Goal: Check status: Check status

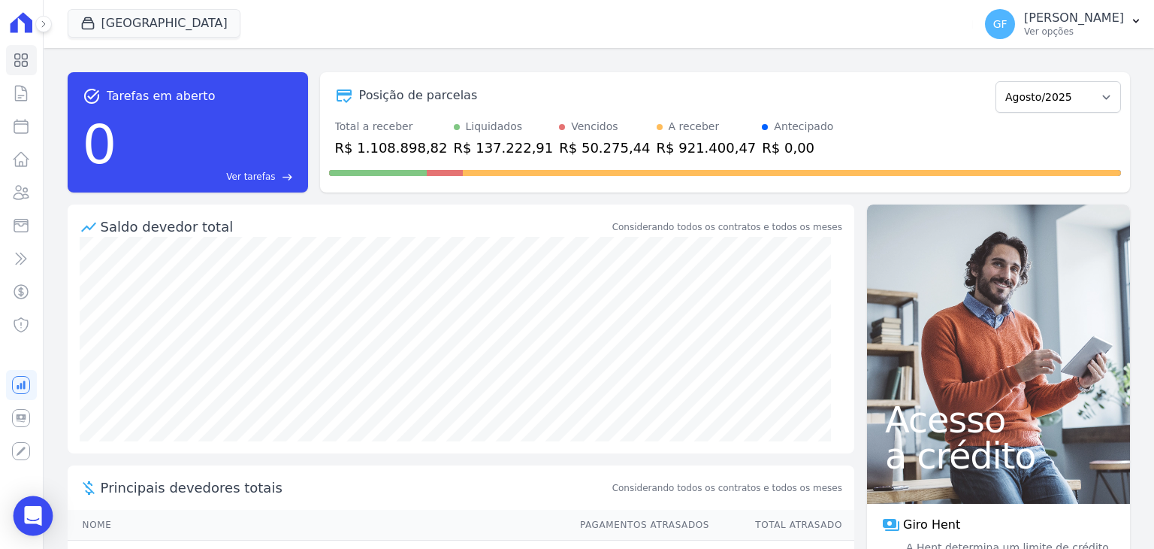
click at [36, 508] on icon "Open Intercom Messenger" at bounding box center [32, 516] width 17 height 20
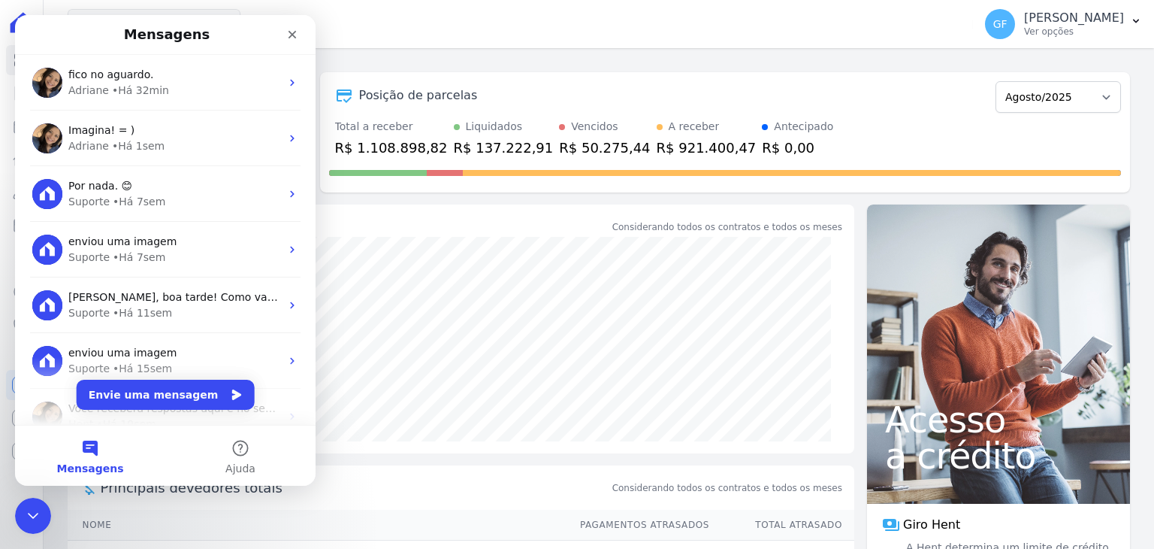
click at [139, 16] on nav "Mensagens" at bounding box center [165, 35] width 301 height 40
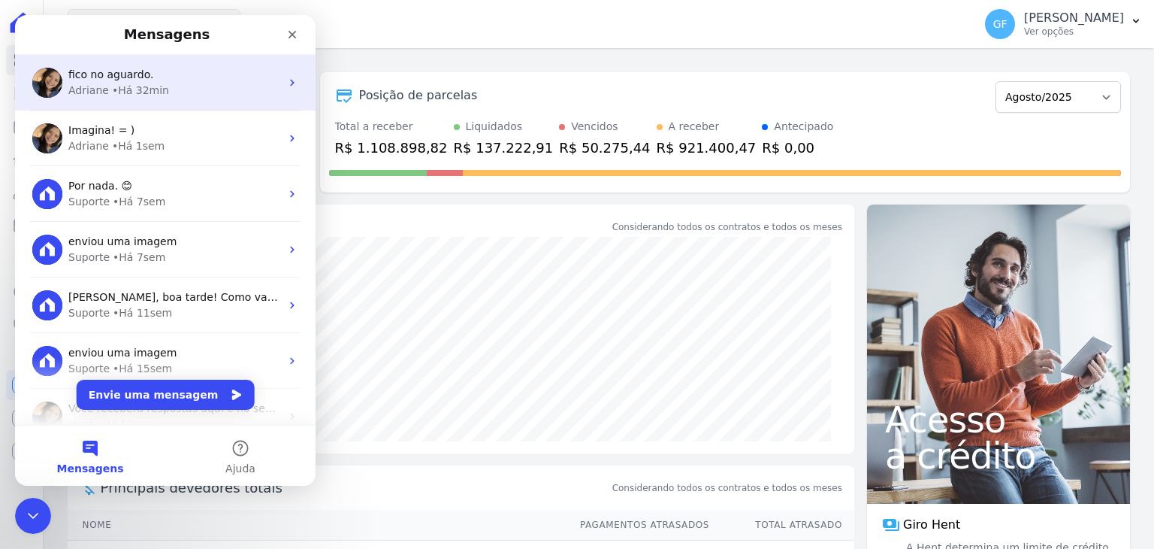
click at [133, 77] on span "fico no aguardo." at bounding box center [111, 74] width 86 height 12
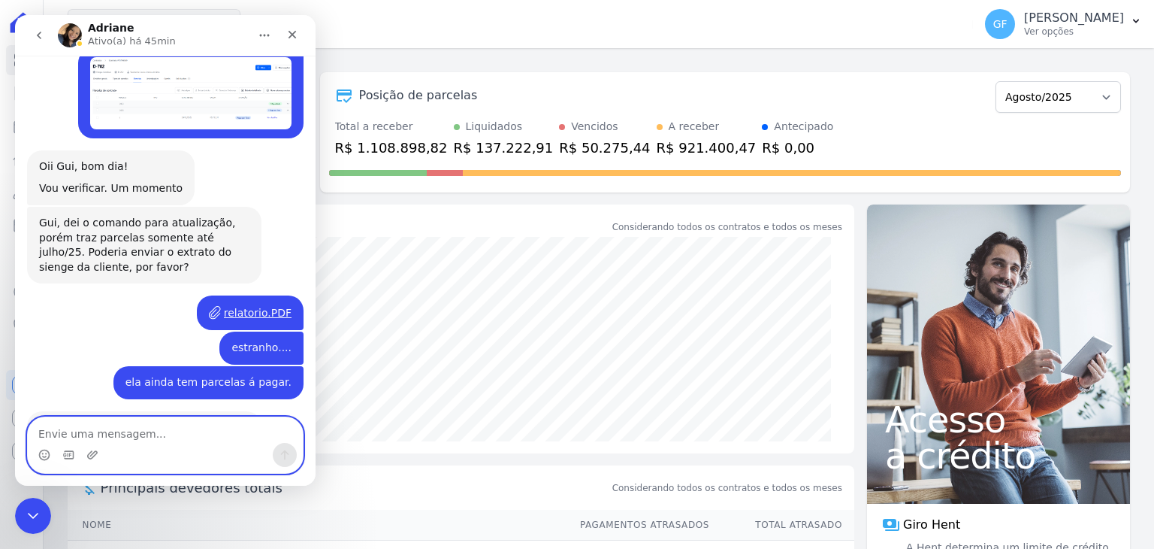
scroll to position [2643, 0]
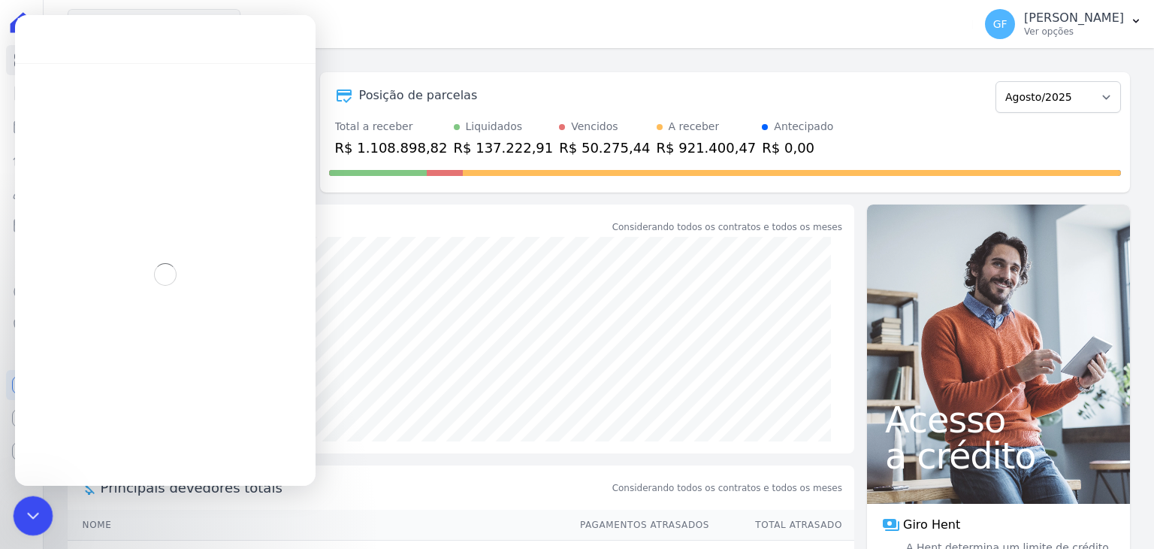
click at [34, 501] on div "Encerramento do Messenger da Intercom" at bounding box center [31, 513] width 36 height 36
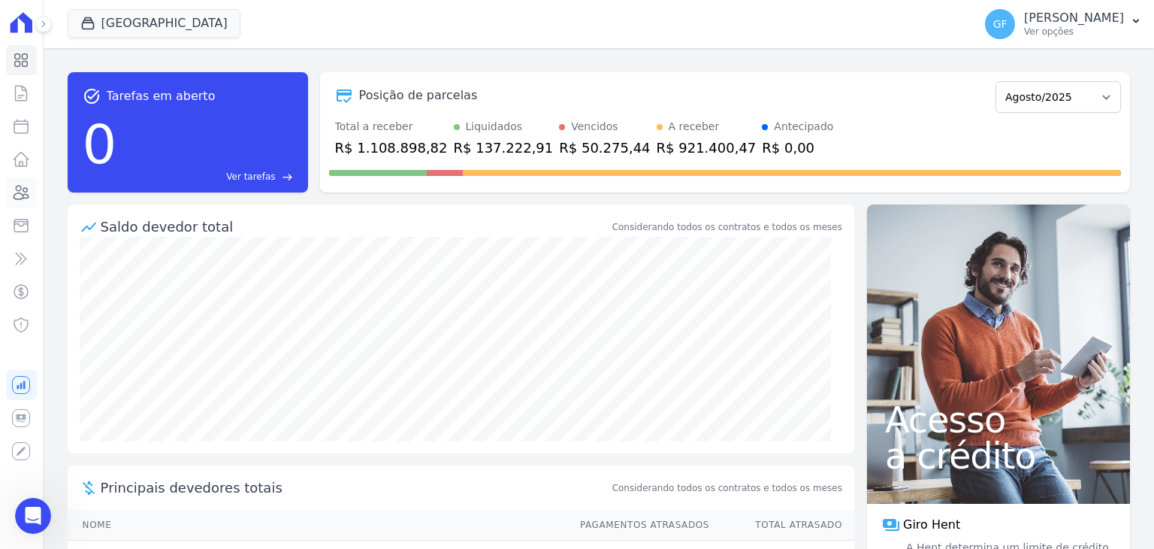
scroll to position [2513, 0]
click at [19, 186] on icon at bounding box center [21, 192] width 18 height 18
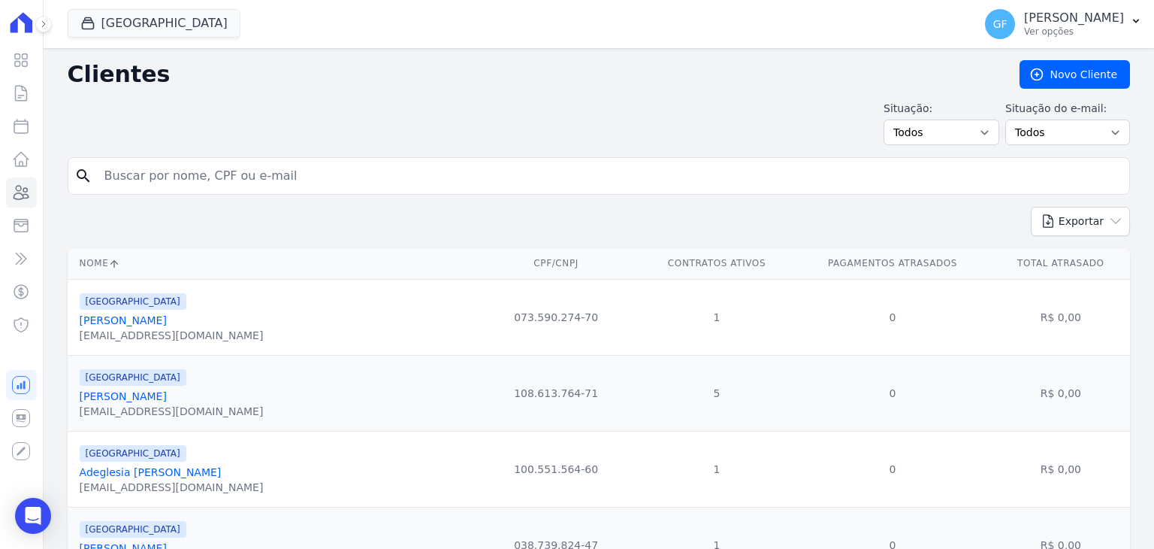
click at [202, 159] on div "search" at bounding box center [599, 176] width 1062 height 38
click at [194, 184] on input "search" at bounding box center [609, 176] width 1028 height 30
type input "[PERSON_NAME]"
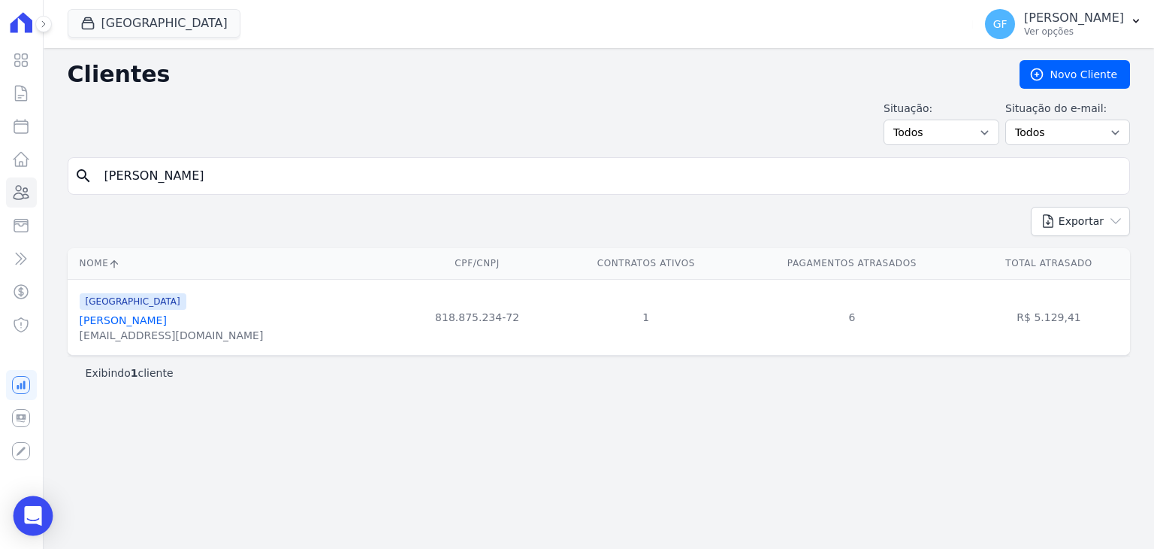
click at [49, 522] on div "Open Intercom Messenger" at bounding box center [34, 516] width 40 height 40
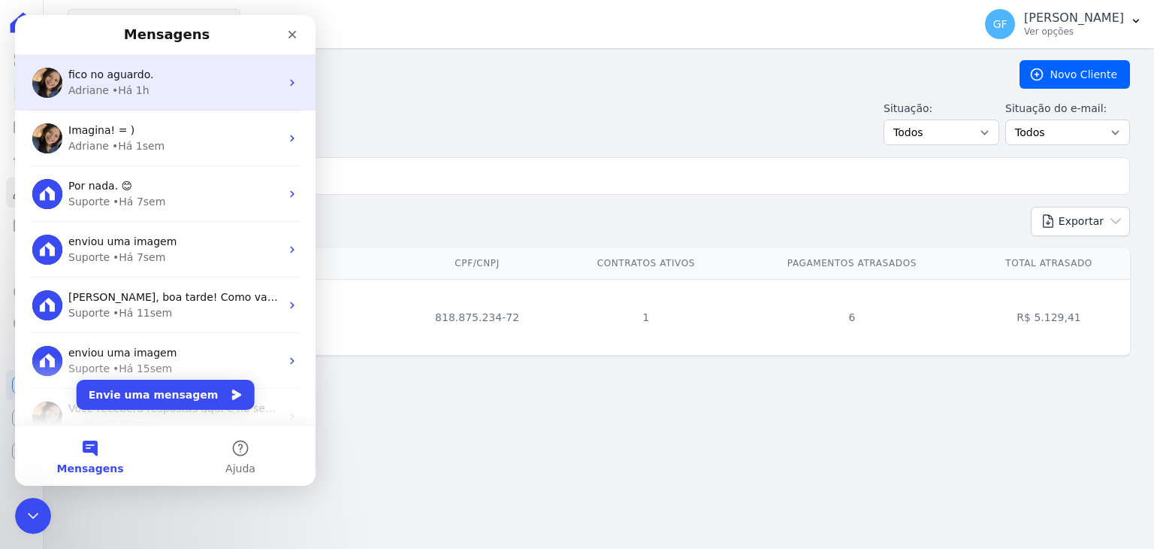
click at [126, 68] on span "fico no aguardo." at bounding box center [111, 74] width 86 height 12
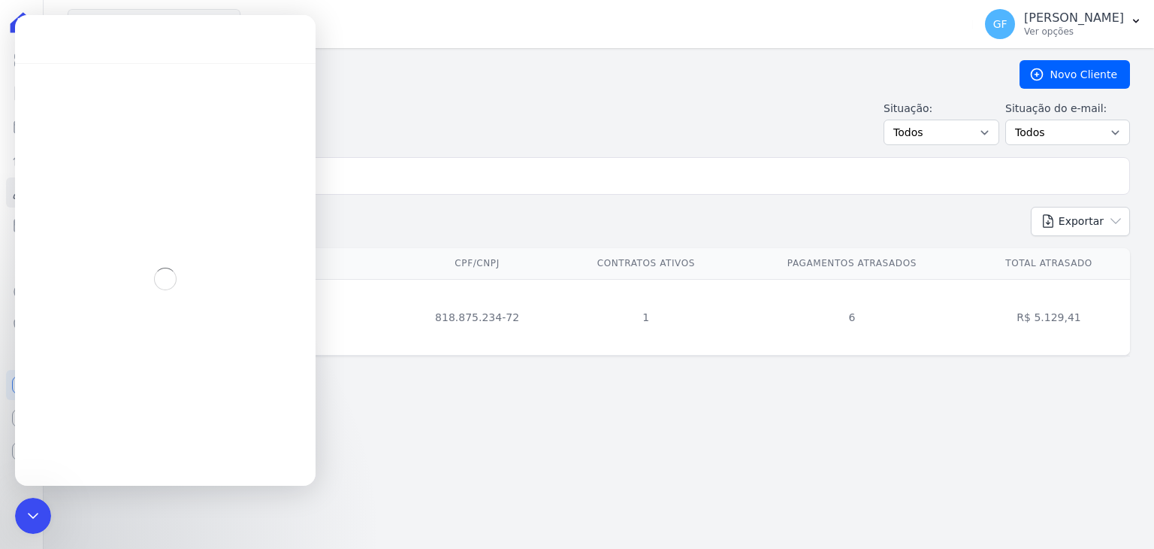
click at [499, 231] on div "Exportar PDF CSV Dimob 2024" at bounding box center [599, 227] width 1062 height 41
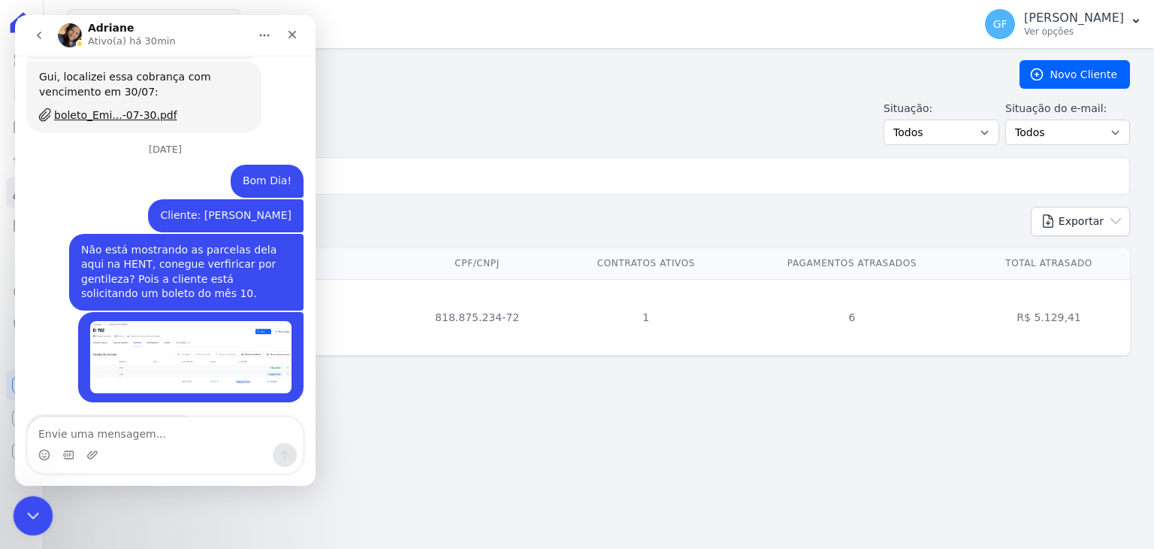
scroll to position [2588, 0]
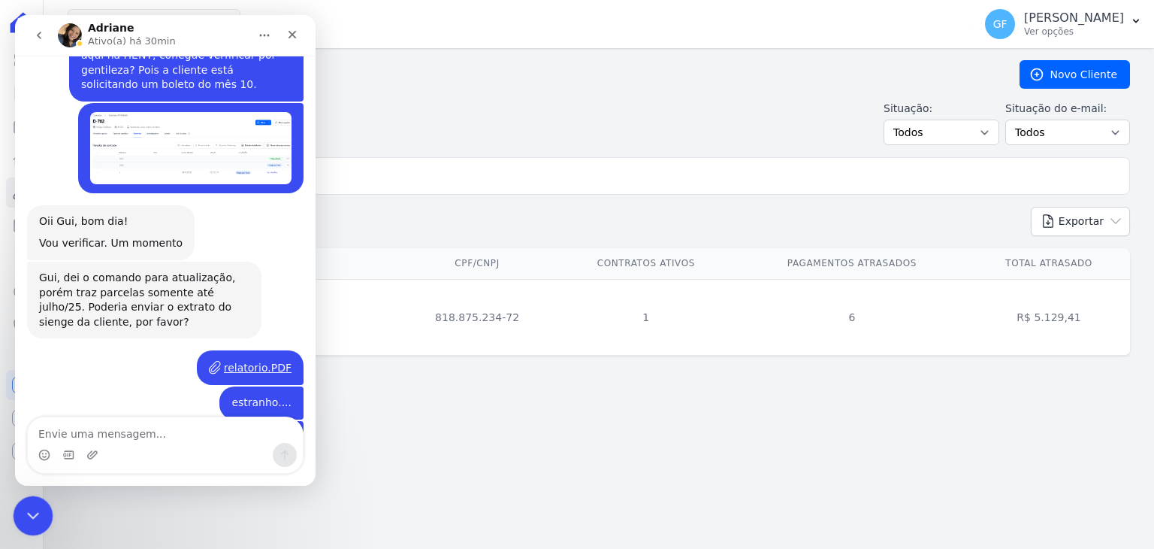
click at [38, 504] on icon "Encerramento do Messenger da Intercom" at bounding box center [31, 513] width 18 height 18
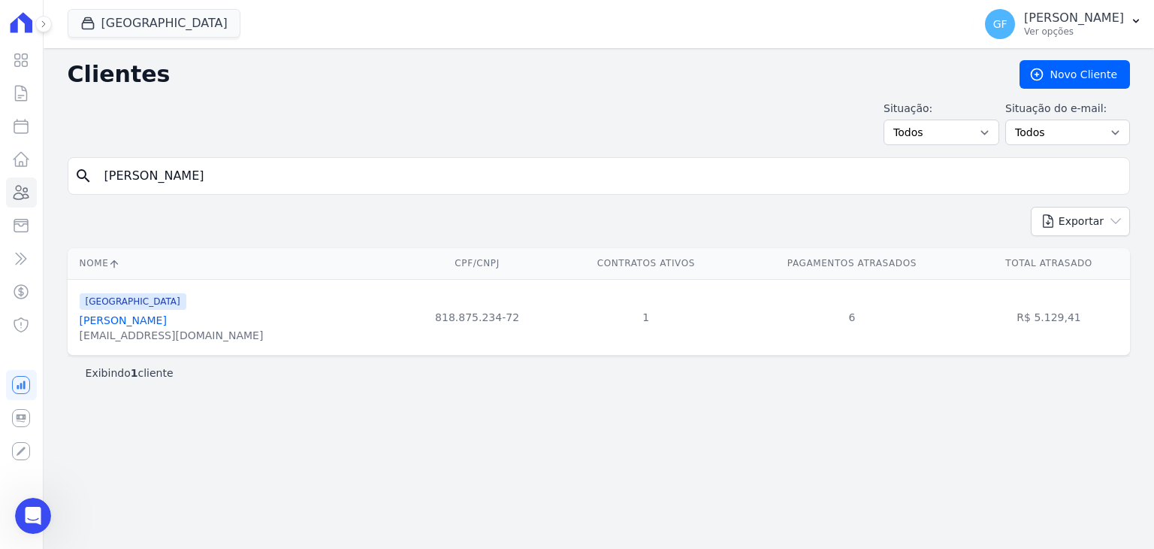
scroll to position [2643, 0]
click at [142, 325] on link "[PERSON_NAME]" at bounding box center [123, 320] width 87 height 12
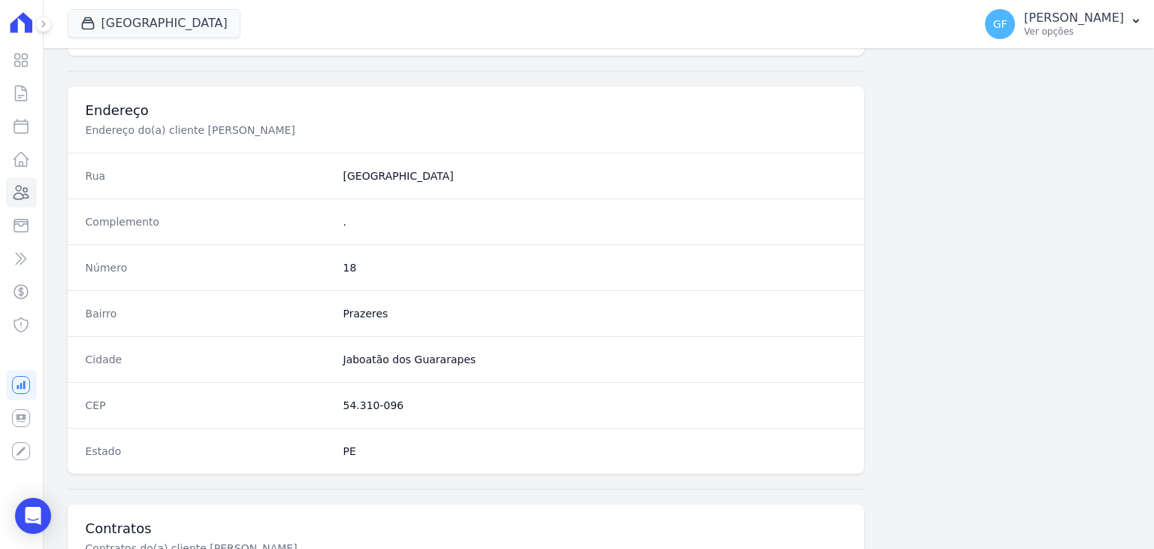
scroll to position [853, 0]
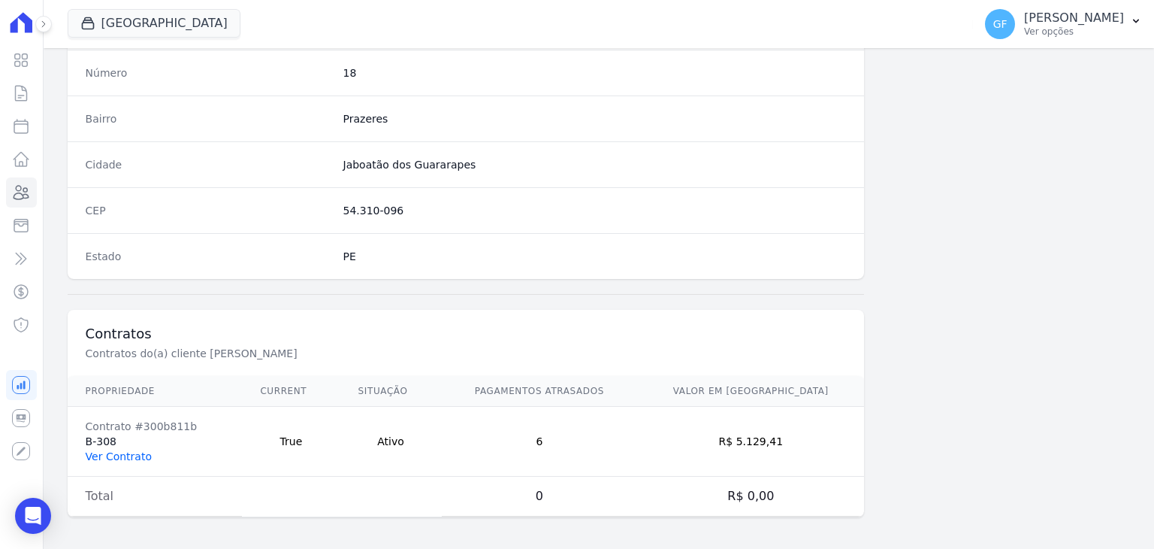
click at [130, 452] on link "Ver Contrato" at bounding box center [119, 456] width 66 height 12
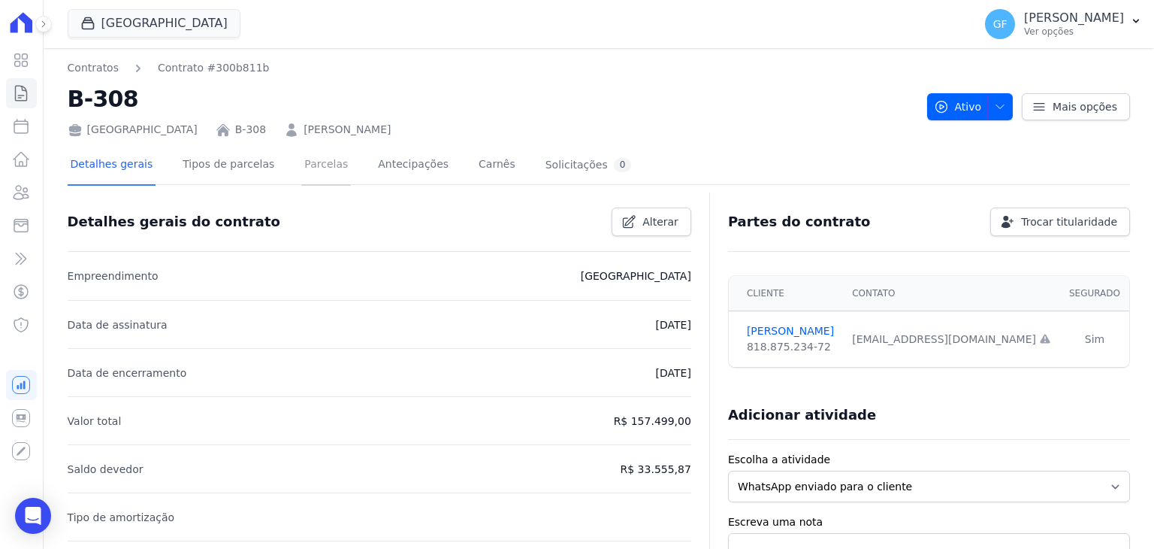
click at [307, 163] on link "Parcelas" at bounding box center [326, 166] width 50 height 40
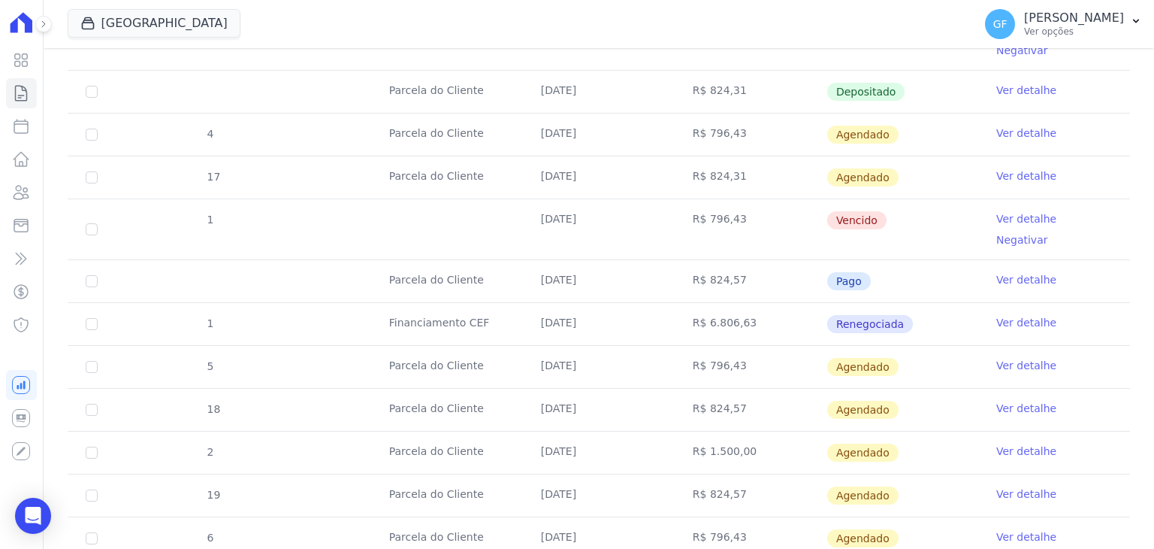
scroll to position [1298, 0]
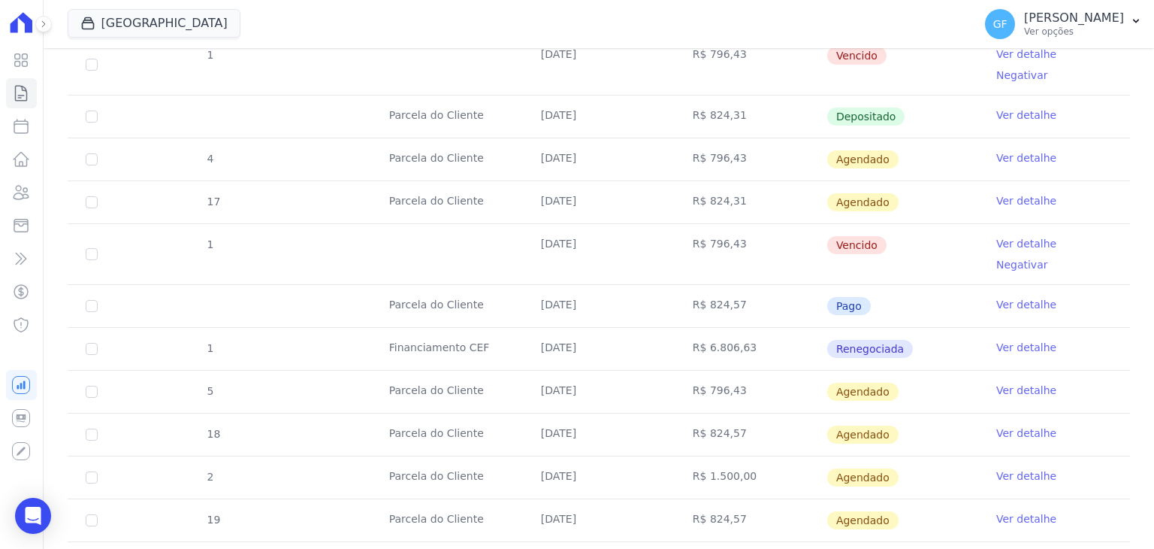
drag, startPoint x: 633, startPoint y: 208, endPoint x: 907, endPoint y: 222, distance: 274.6
click at [907, 223] on tr "1 [DATE] R$ 796,43 [GEOGRAPHIC_DATA] Ver detalhe Negativar" at bounding box center [599, 253] width 1062 height 61
click at [527, 285] on td "[DATE]" at bounding box center [599, 306] width 152 height 42
drag, startPoint x: 388, startPoint y: 121, endPoint x: 902, endPoint y: 202, distance: 519.6
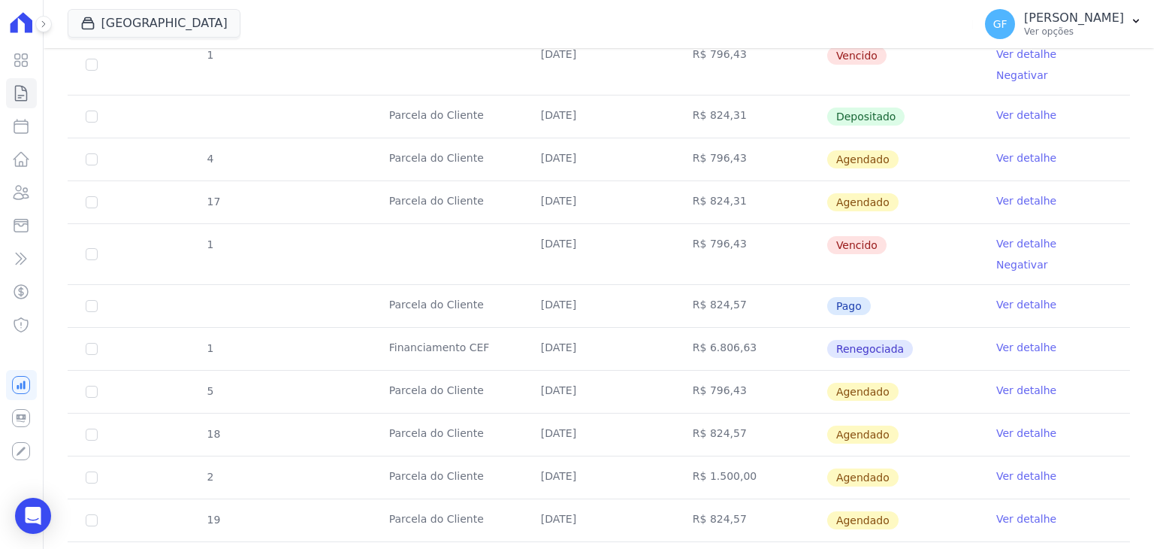
click at [766, 224] on td "R$ 796,43" at bounding box center [751, 254] width 152 height 60
click at [996, 236] on link "Ver detalhe" at bounding box center [1026, 243] width 60 height 15
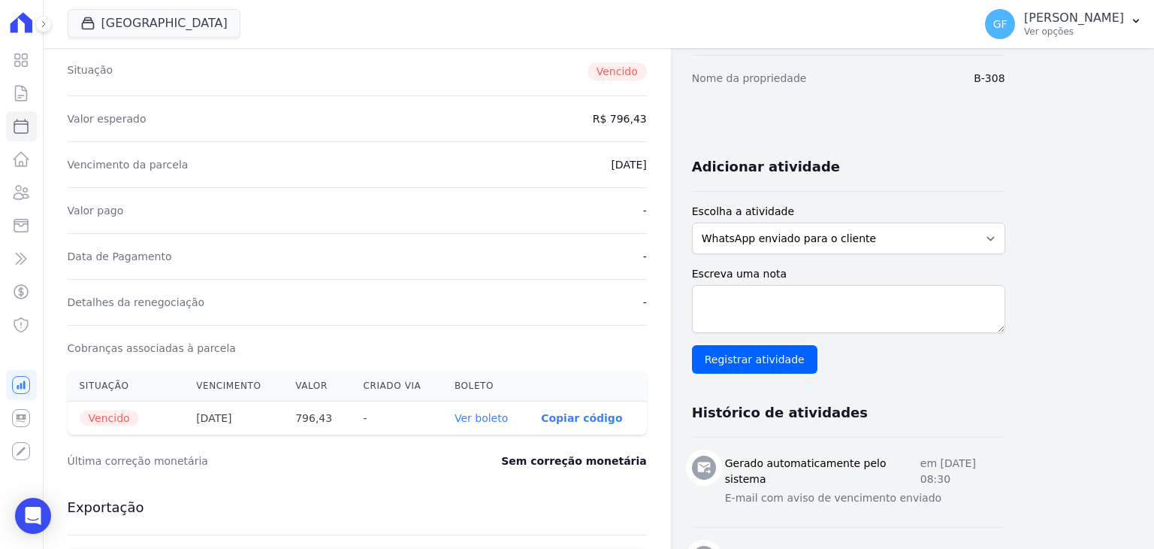
scroll to position [225, 0]
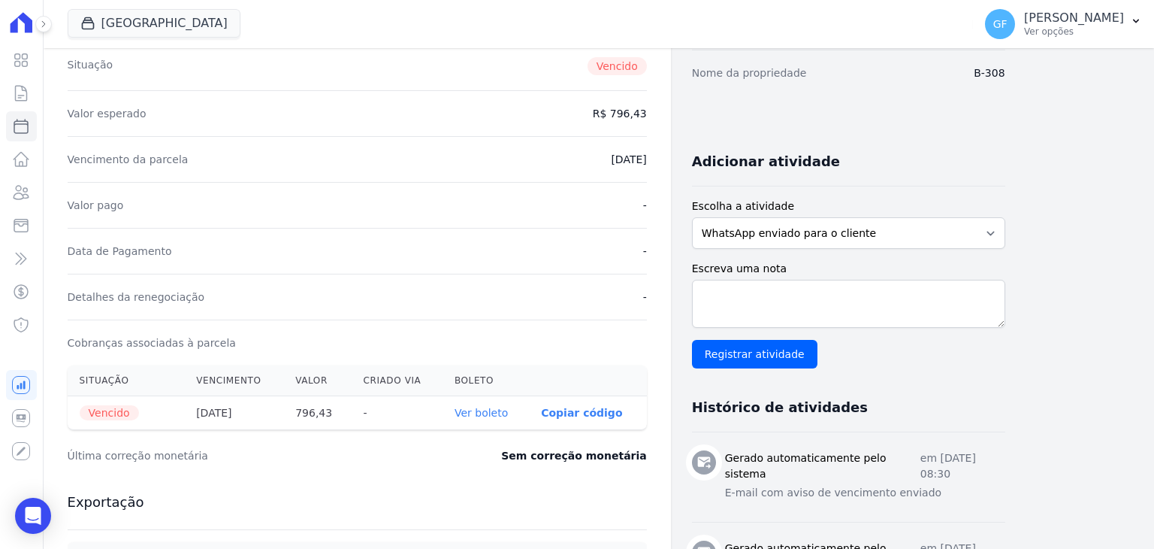
click at [493, 409] on link "Ver boleto" at bounding box center [481, 412] width 53 height 12
